Goal: Task Accomplishment & Management: Use online tool/utility

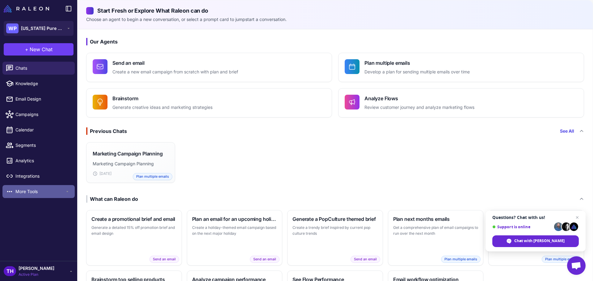
click at [27, 194] on span "More Tools" at bounding box center [39, 191] width 49 height 7
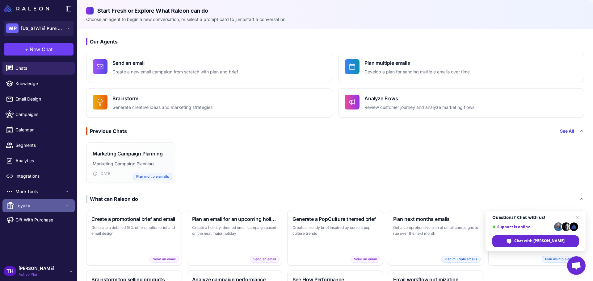
click at [28, 209] on span "Loyalty" at bounding box center [39, 206] width 49 height 7
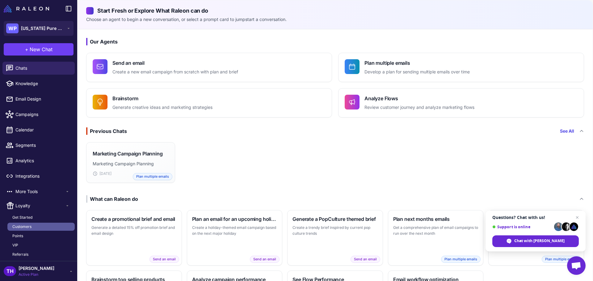
click at [27, 227] on span "Customers" at bounding box center [21, 227] width 19 height 6
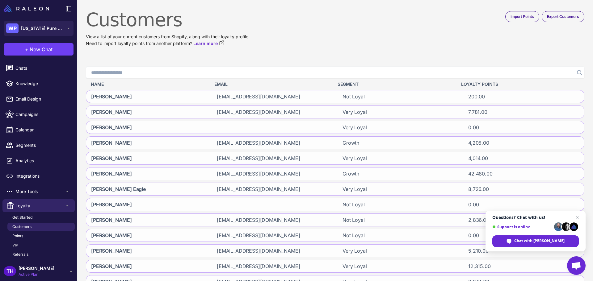
click at [157, 72] on input "Search" at bounding box center [335, 73] width 498 height 12
type input "******"
click button "Search" at bounding box center [578, 73] width 11 height 12
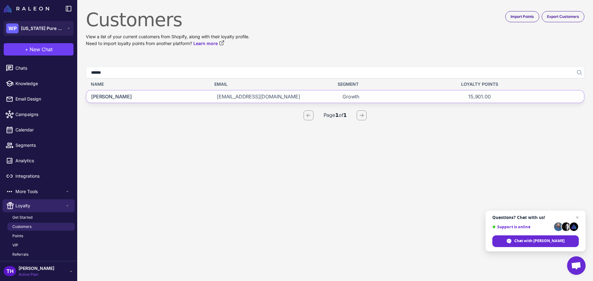
click at [125, 96] on span "Donetta Tanner" at bounding box center [111, 96] width 41 height 7
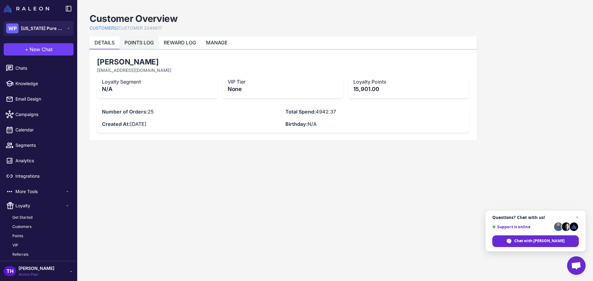
click at [144, 44] on link "POINTS LOG" at bounding box center [138, 43] width 29 height 6
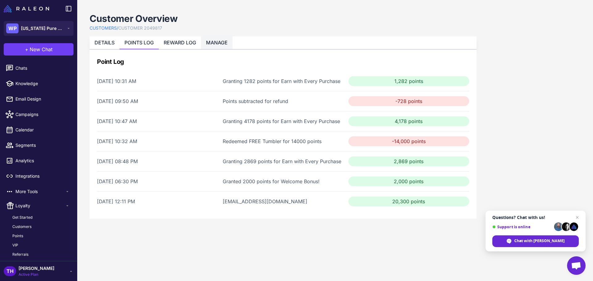
click at [217, 45] on link "MANAGE" at bounding box center [217, 43] width 22 height 6
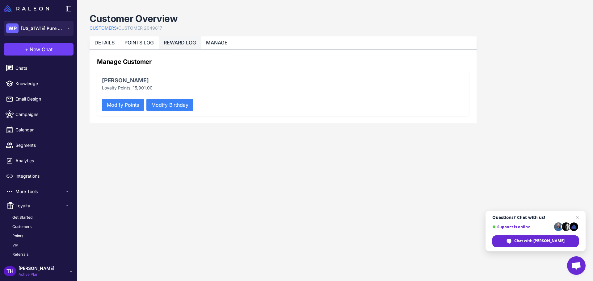
click at [176, 46] on li "REWARD LOG" at bounding box center [180, 42] width 42 height 13
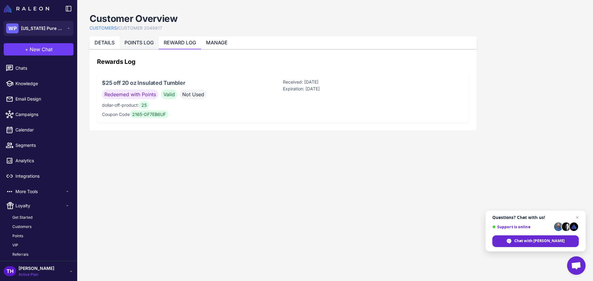
click at [128, 43] on link "POINTS LOG" at bounding box center [138, 43] width 29 height 6
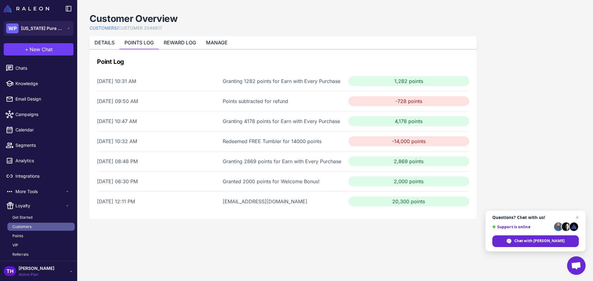
click at [24, 225] on span "Customers" at bounding box center [21, 227] width 19 height 6
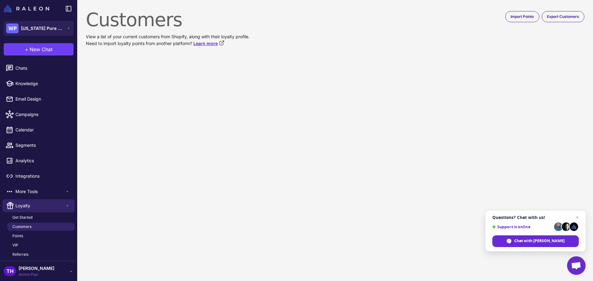
click at [211, 44] on link "Learn more" at bounding box center [208, 43] width 31 height 7
click at [24, 227] on span "Customers" at bounding box center [21, 227] width 19 height 6
click at [292, 94] on content "Customers View a list of your current customers from Shopify, along with their …" at bounding box center [335, 140] width 516 height 281
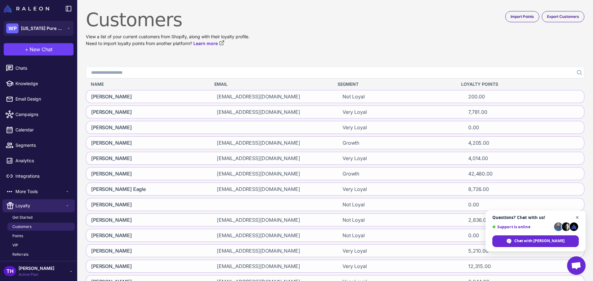
click at [575, 217] on span "Close chat" at bounding box center [577, 218] width 8 height 8
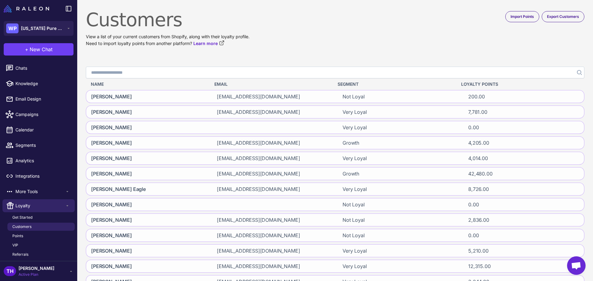
click at [137, 74] on input "Search" at bounding box center [335, 73] width 498 height 12
type input "******"
click button "Search" at bounding box center [578, 73] width 11 height 12
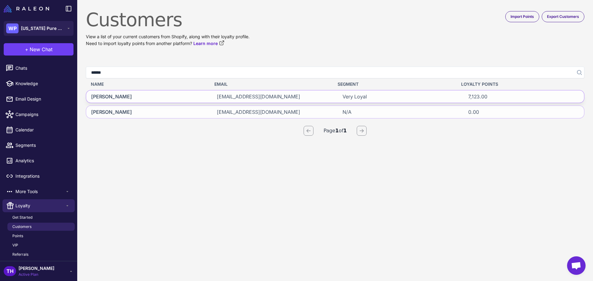
click at [114, 100] on div "Martin Curran" at bounding box center [146, 96] width 121 height 12
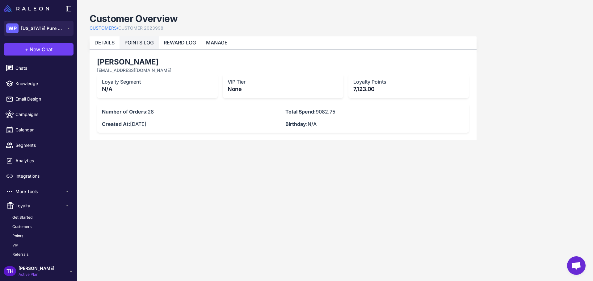
click at [133, 45] on link "POINTS LOG" at bounding box center [138, 43] width 29 height 6
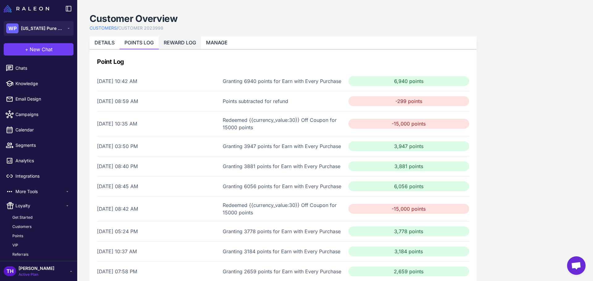
click at [173, 42] on link "REWARD LOG" at bounding box center [180, 43] width 32 height 6
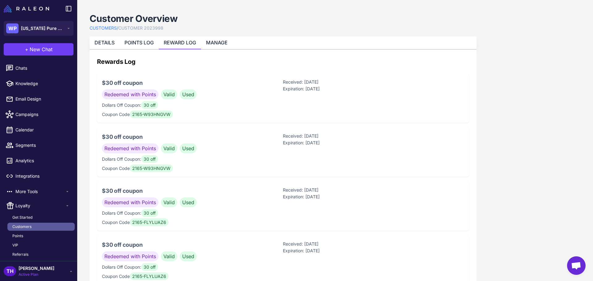
click at [26, 226] on span "Customers" at bounding box center [21, 227] width 19 height 6
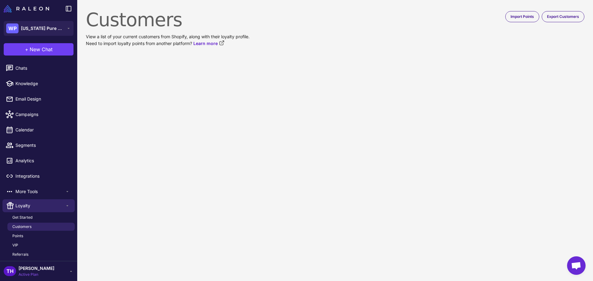
click at [182, 94] on content "Customers View a list of your current customers from Shopify, along with their …" at bounding box center [335, 140] width 516 height 281
click at [26, 226] on span "Customers" at bounding box center [21, 227] width 19 height 6
click at [212, 60] on content "Customers View a list of your current customers from Shopify, along with their …" at bounding box center [335, 140] width 516 height 281
click at [16, 226] on span "Customers" at bounding box center [21, 227] width 19 height 6
click at [134, 115] on content "Customers View a list of your current customers from Shopify, along with their …" at bounding box center [335, 140] width 516 height 281
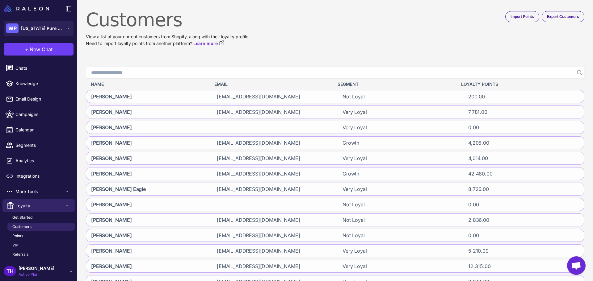
click at [137, 73] on input "Search" at bounding box center [335, 73] width 498 height 12
type input "******"
click button "Search" at bounding box center [578, 73] width 11 height 12
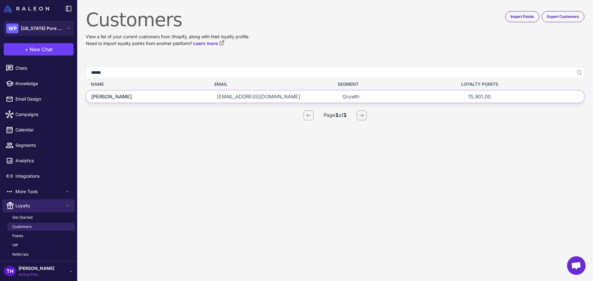
click at [208, 99] on div "Donetta Tanner purpledt@gmail.com Growth 15,901.00" at bounding box center [335, 96] width 498 height 13
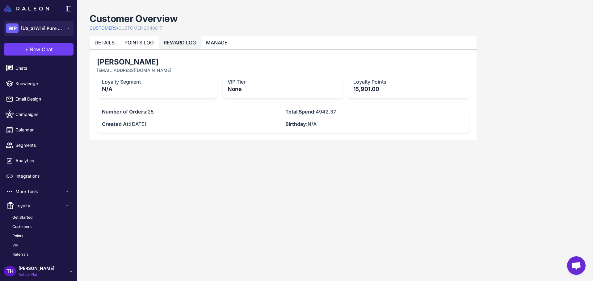
click at [180, 41] on link "REWARD LOG" at bounding box center [180, 43] width 32 height 6
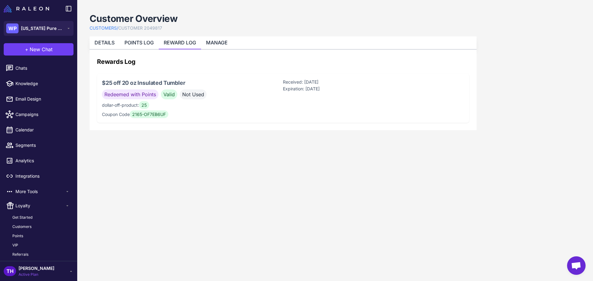
click at [188, 97] on span "Not Used" at bounding box center [193, 95] width 27 height 10
click at [215, 43] on link "MANAGE" at bounding box center [217, 43] width 22 height 6
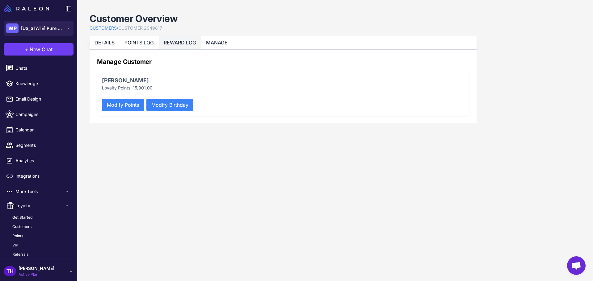
click at [178, 42] on link "REWARD LOG" at bounding box center [180, 43] width 32 height 6
